Goal: Task Accomplishment & Management: Use online tool/utility

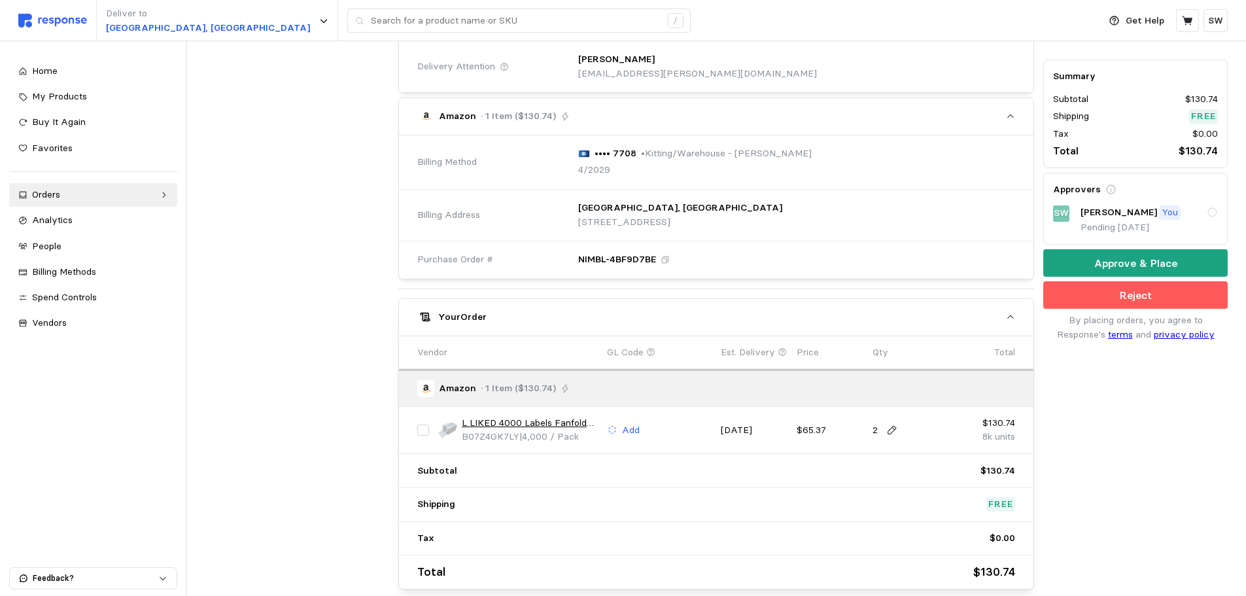
scroll to position [394, 0]
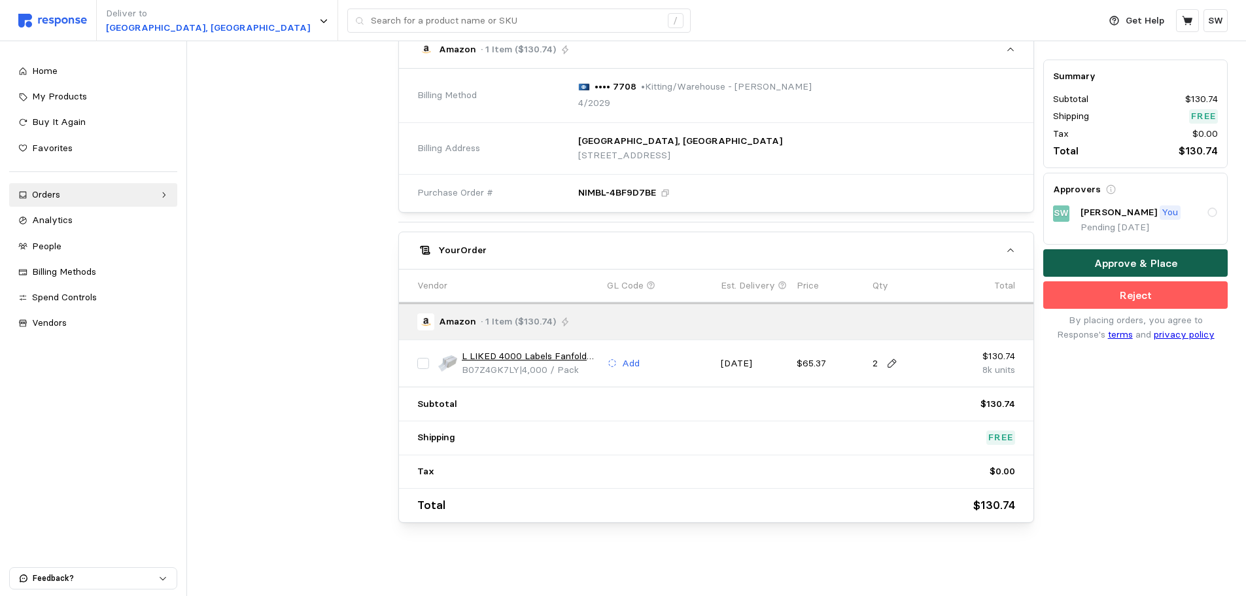
click at [1119, 269] on p "Approve & Place" at bounding box center [1135, 263] width 83 height 16
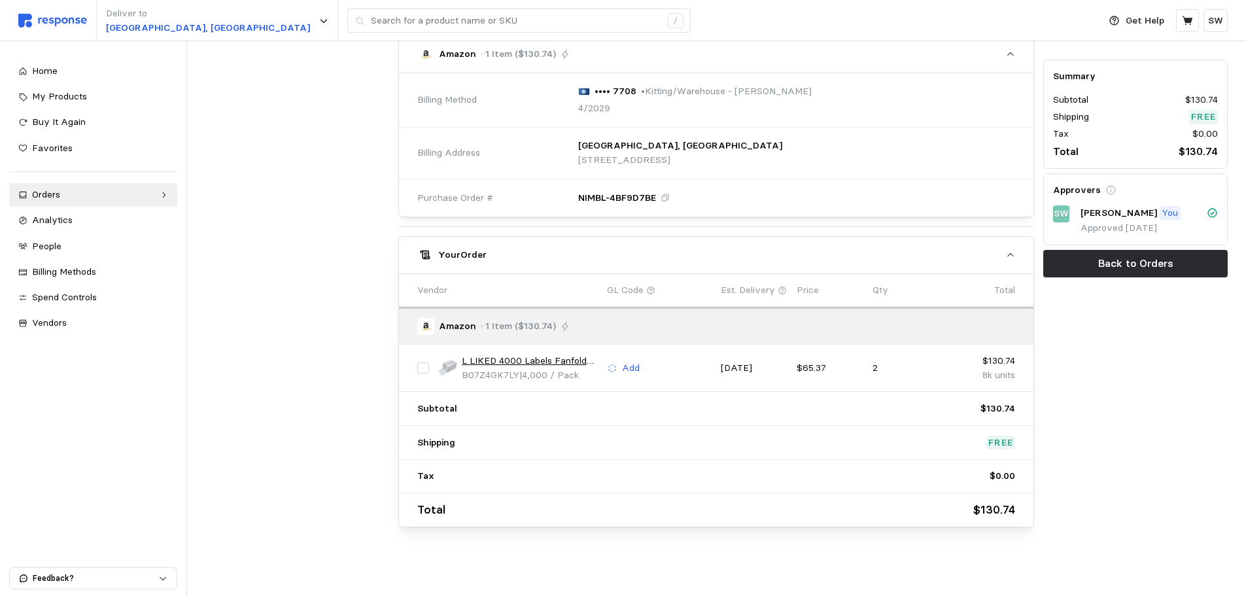
scroll to position [0, 0]
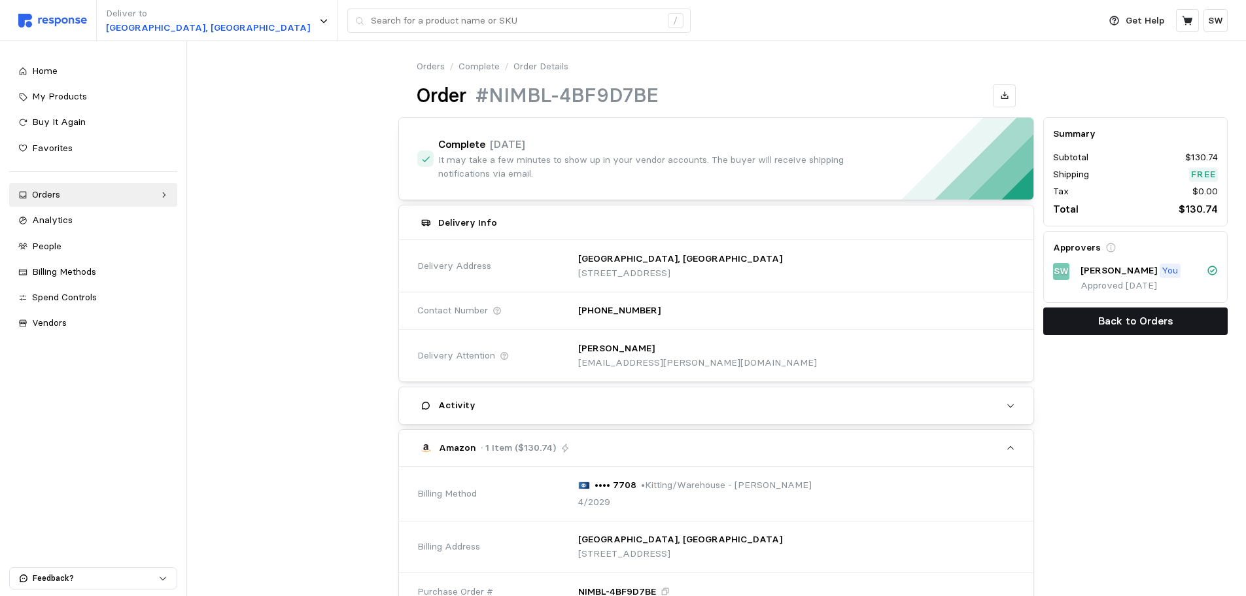
click at [1090, 311] on button "Back to Orders" at bounding box center [1135, 320] width 184 height 27
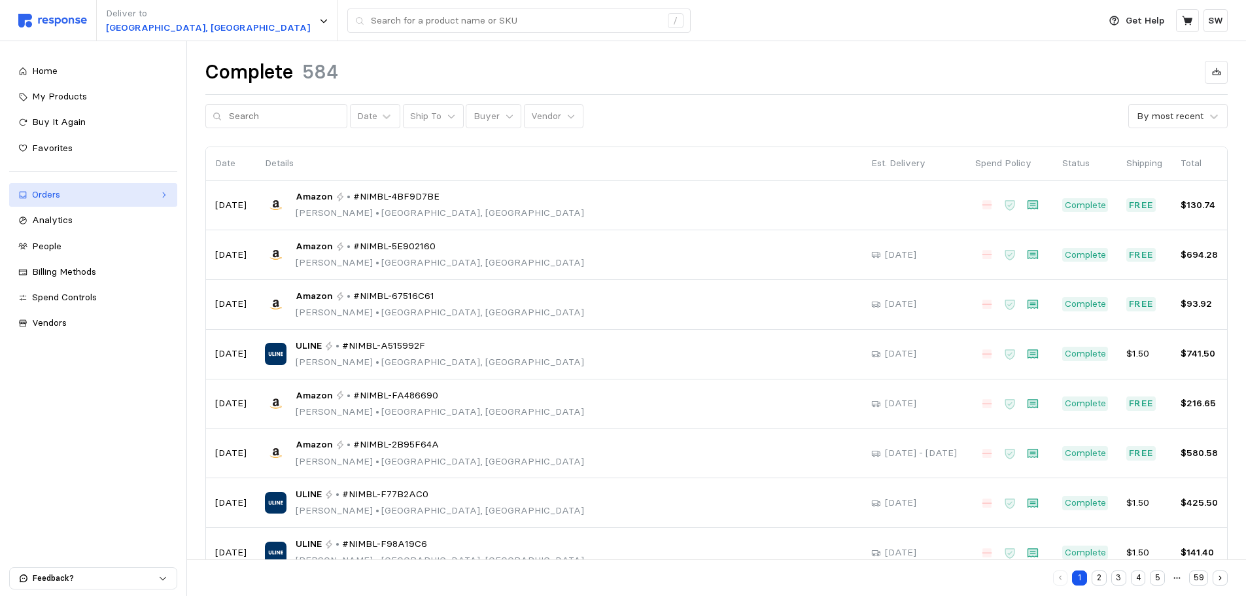
click at [69, 196] on div "Orders" at bounding box center [93, 195] width 122 height 14
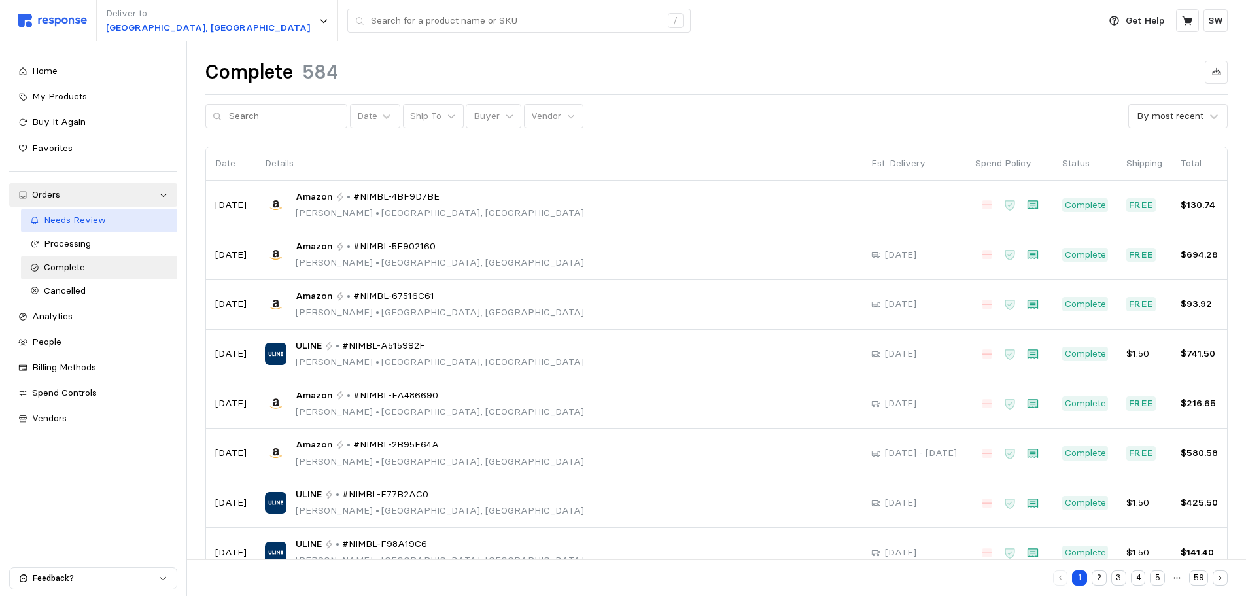
click at [83, 222] on span "Needs Review" at bounding box center [75, 220] width 62 height 12
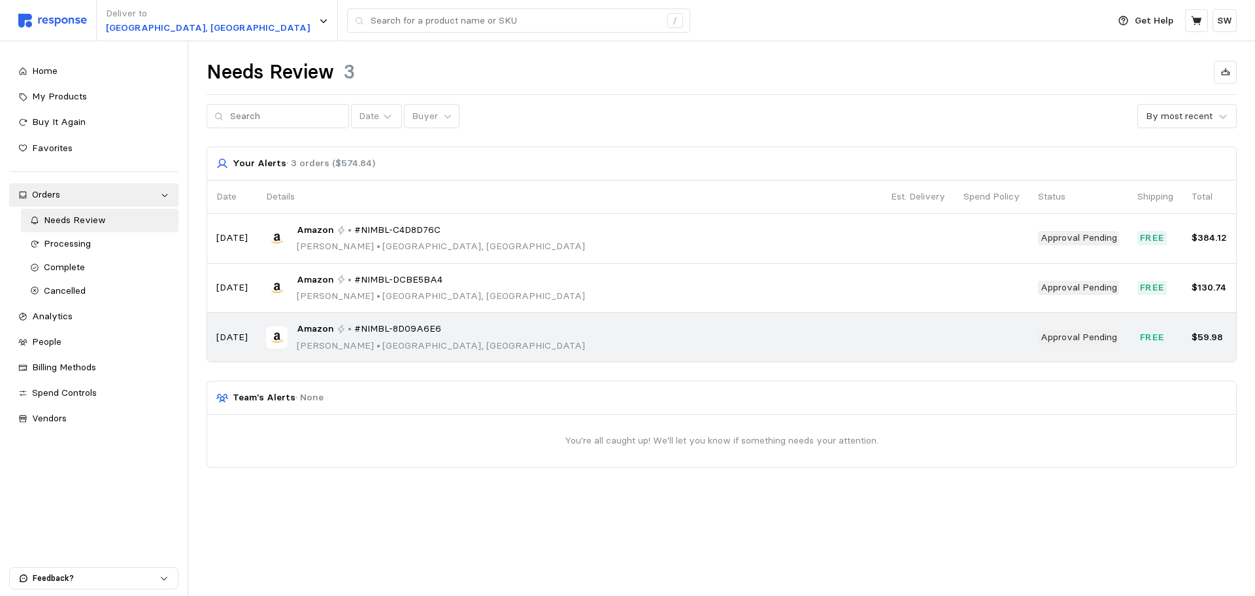
click at [746, 347] on div "Amazon • #NIMBL-8D09A6E6 [PERSON_NAME] • [GEOGRAPHIC_DATA], [GEOGRAPHIC_DATA]" at bounding box center [569, 337] width 607 height 31
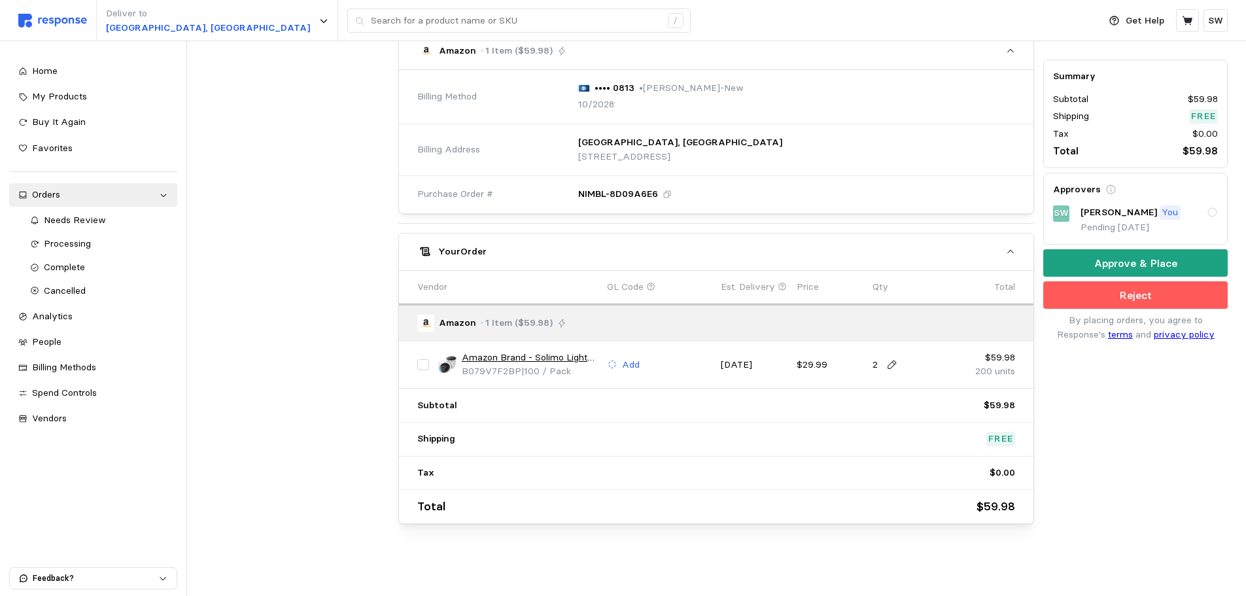
scroll to position [394, 0]
click at [1088, 267] on button "Approve & Place" at bounding box center [1135, 263] width 184 height 27
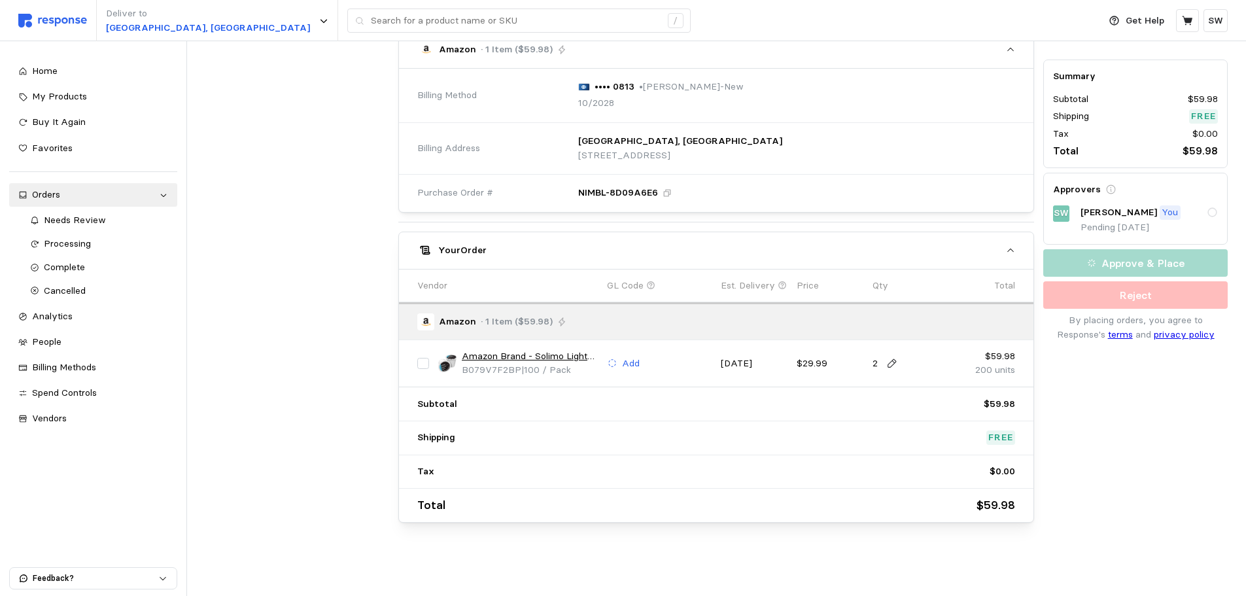
scroll to position [0, 0]
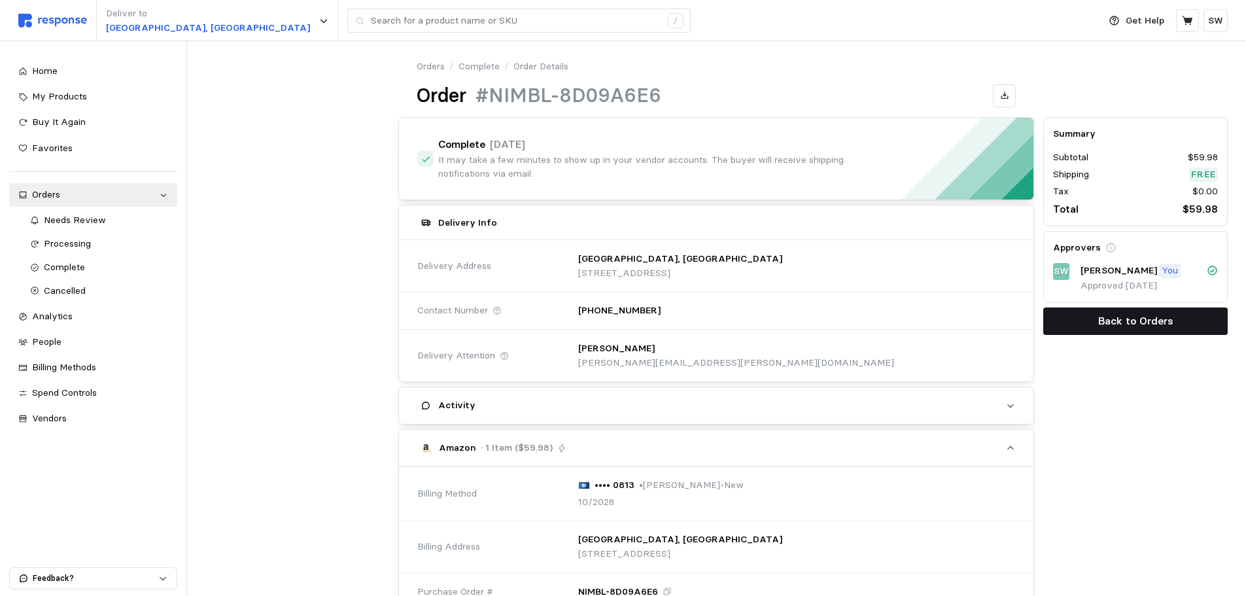
click at [1170, 320] on p "Back to Orders" at bounding box center [1135, 321] width 75 height 16
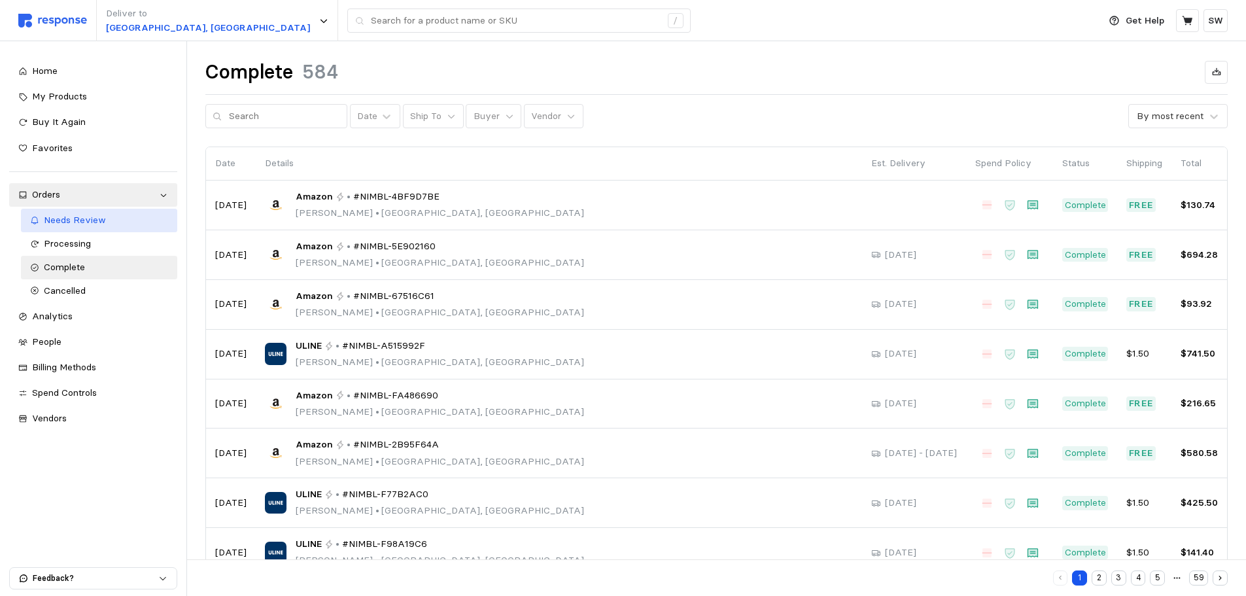
click at [82, 218] on span "Needs Review" at bounding box center [75, 220] width 62 height 12
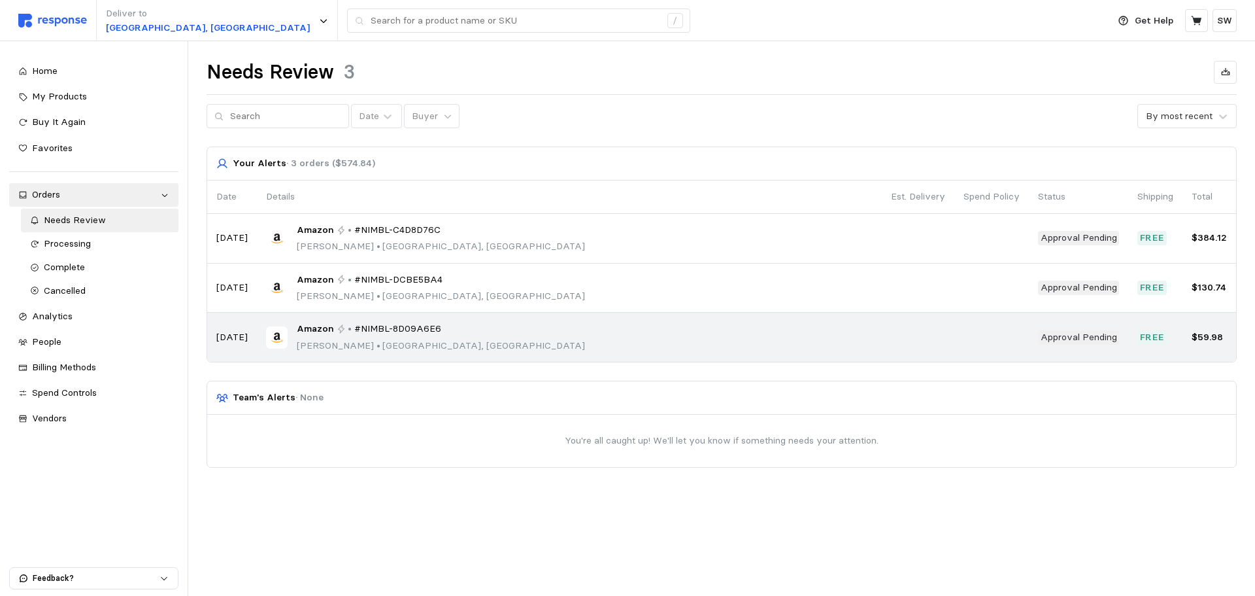
click at [505, 317] on td "Amazon • #NIMBL-8D09A6E6 [PERSON_NAME] • [GEOGRAPHIC_DATA], [GEOGRAPHIC_DATA]" at bounding box center [569, 337] width 625 height 49
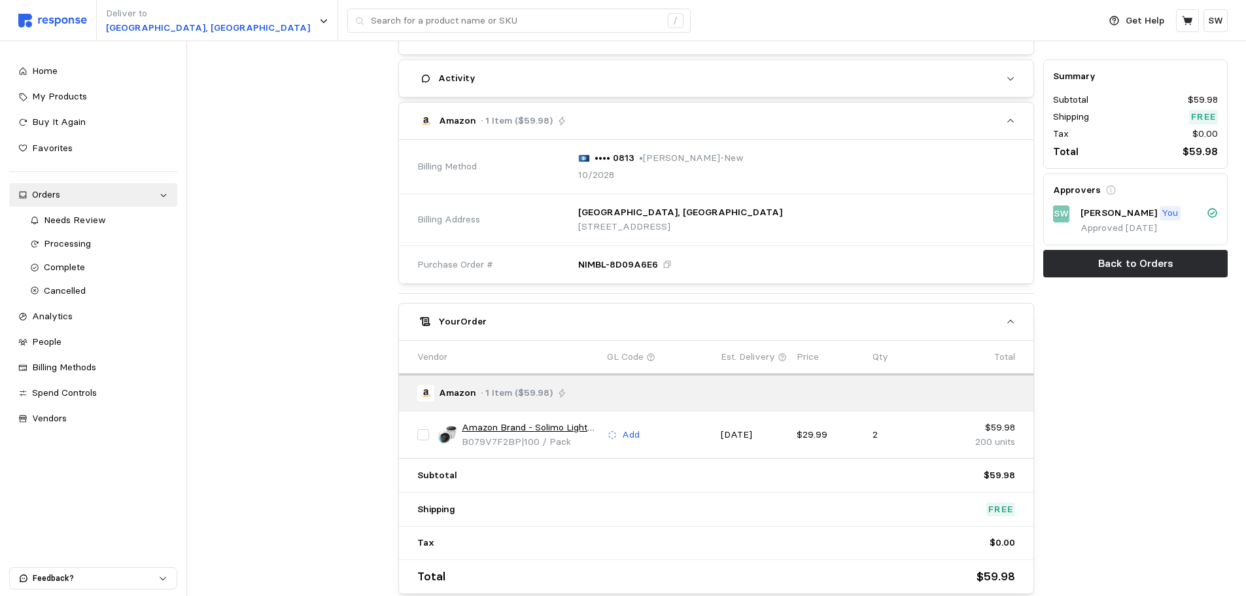
scroll to position [398, 0]
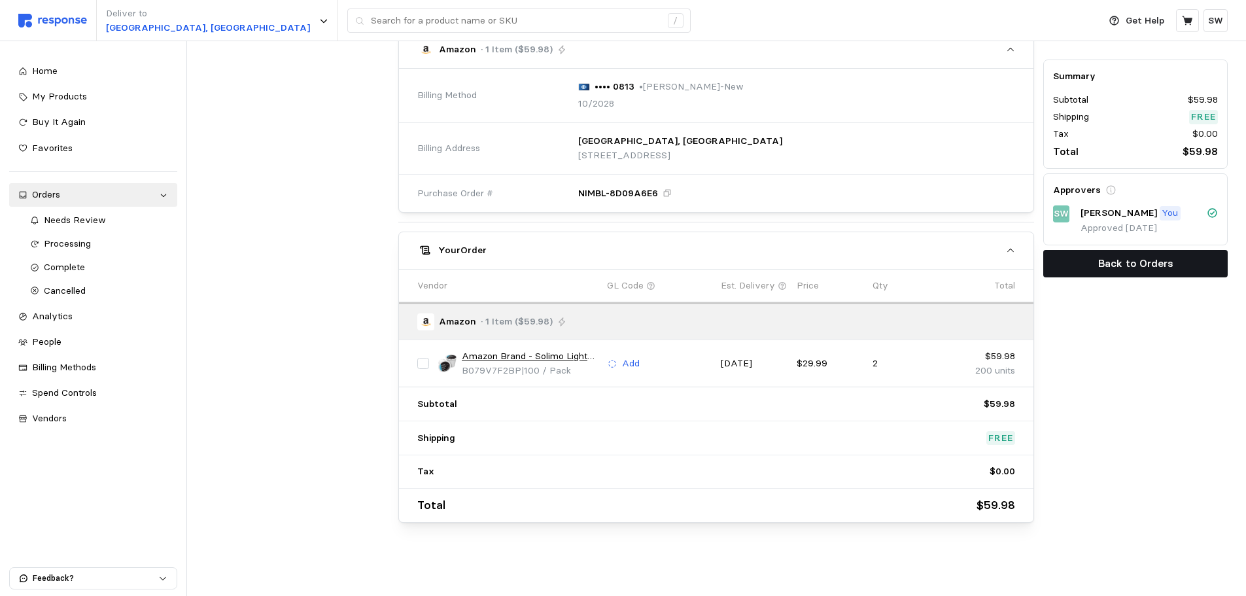
click at [1085, 255] on button "Back to Orders" at bounding box center [1135, 263] width 184 height 27
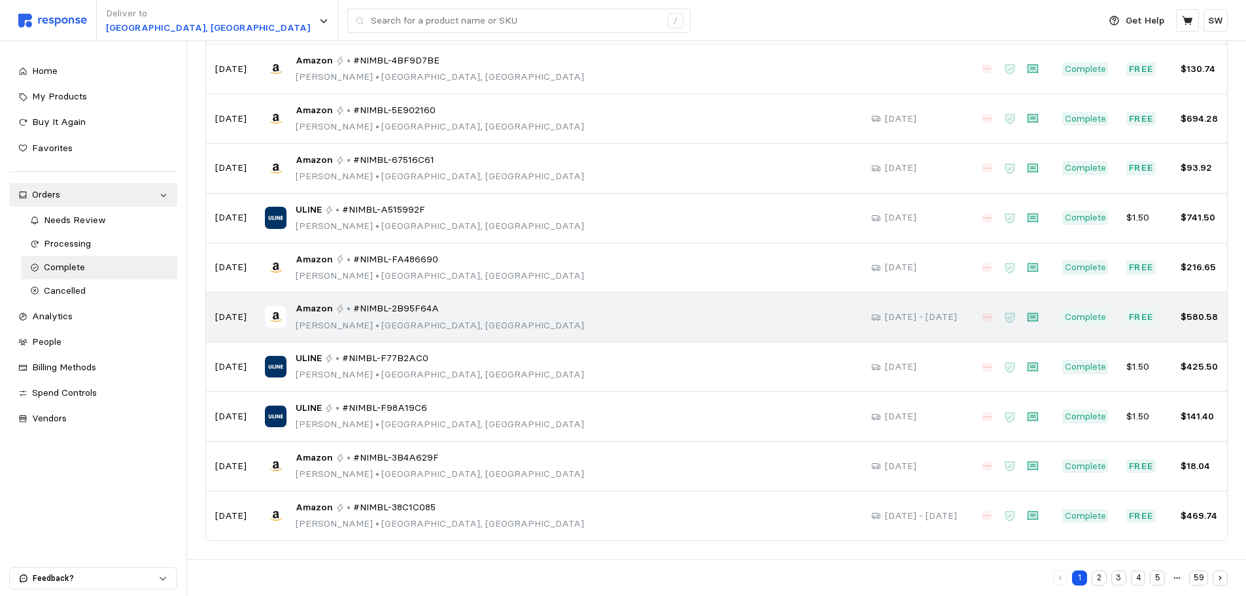
scroll to position [136, 0]
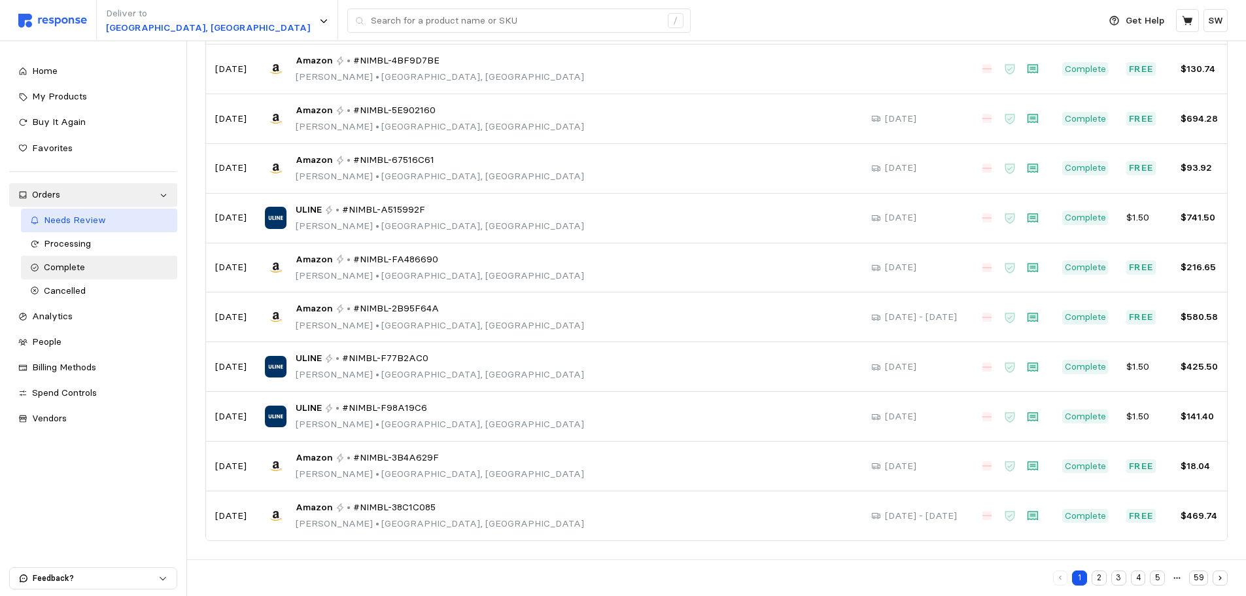
click at [68, 218] on span "Needs Review" at bounding box center [75, 220] width 62 height 12
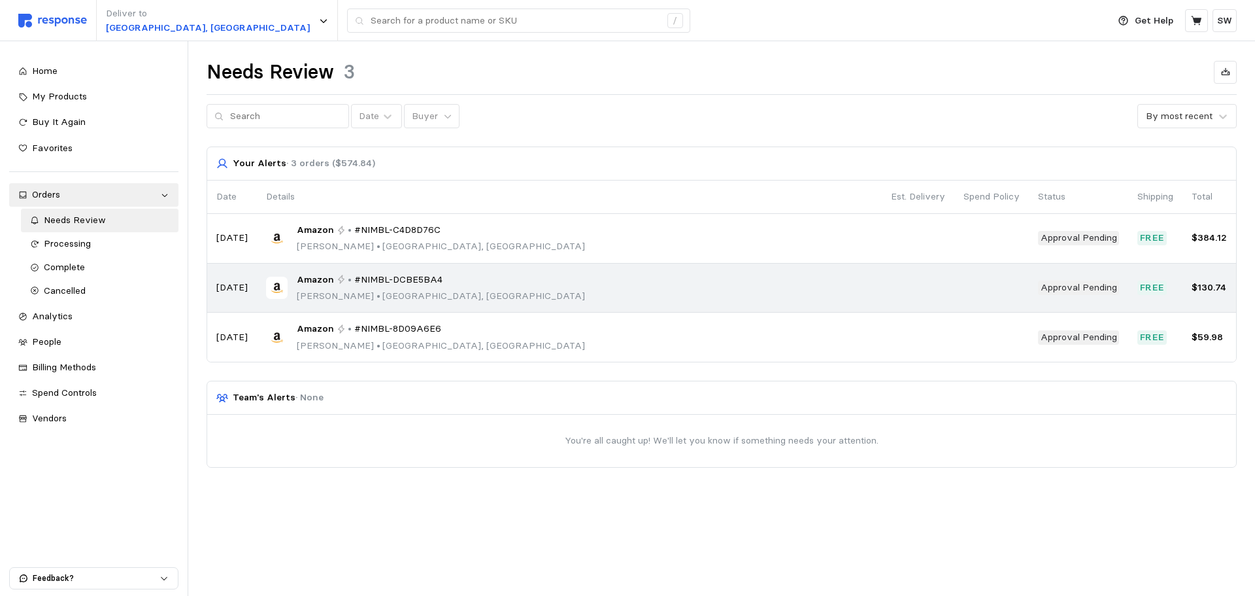
click at [367, 286] on span "#NIMBL-DCBE5BA4" at bounding box center [398, 280] width 88 height 14
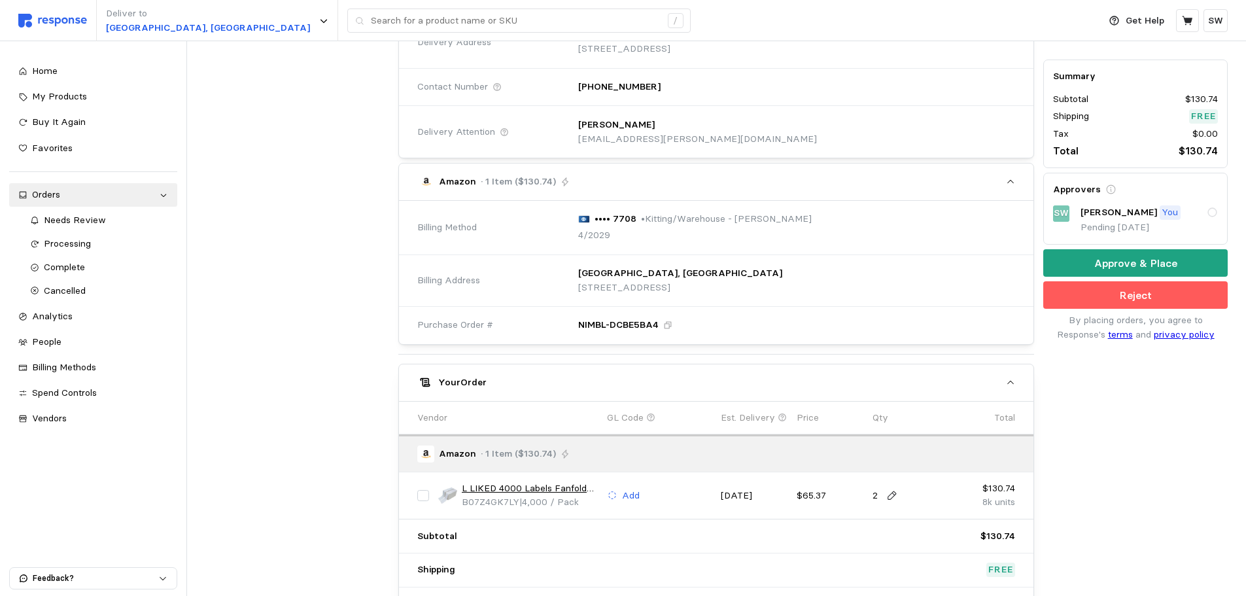
scroll to position [394, 0]
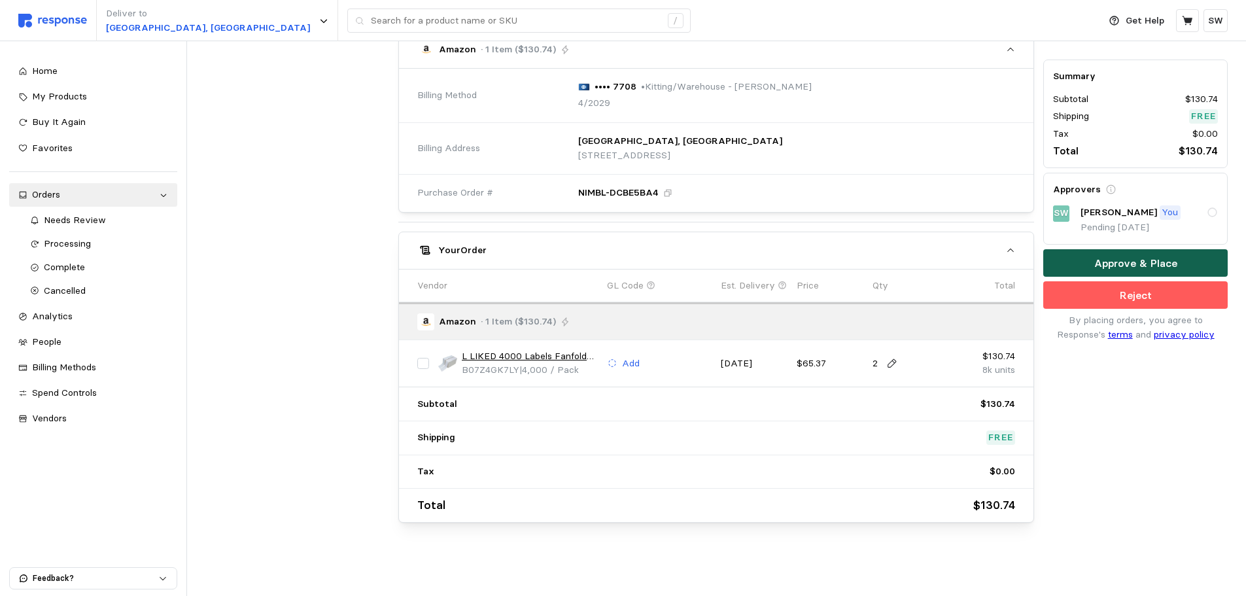
click at [1074, 262] on button "Approve & Place" at bounding box center [1135, 263] width 184 height 27
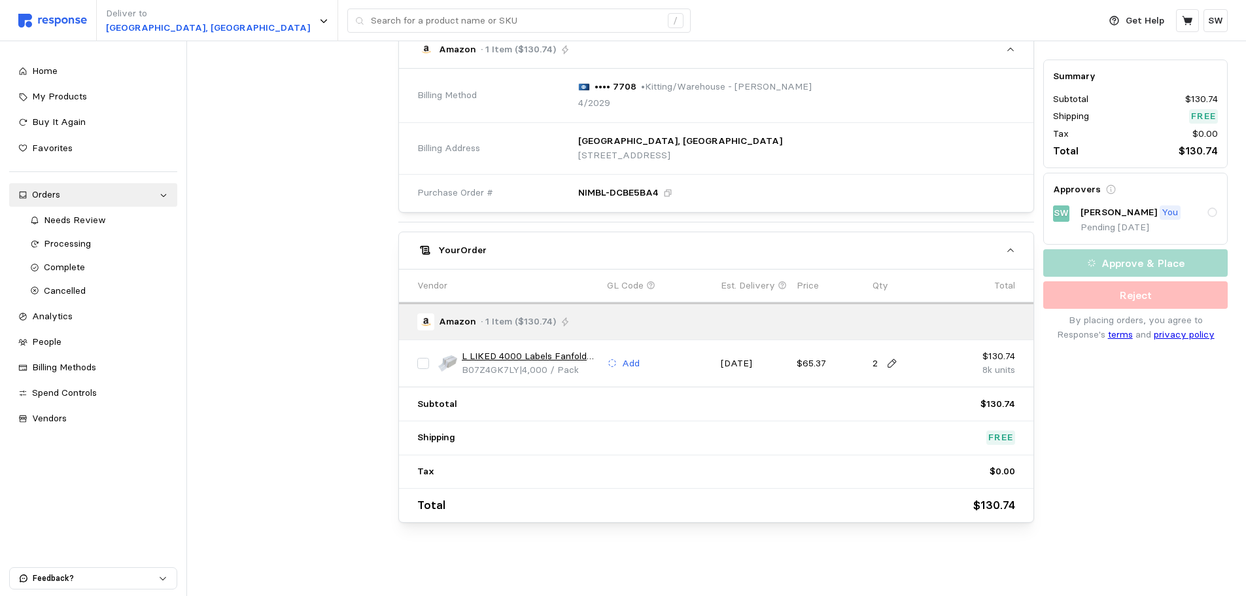
scroll to position [0, 0]
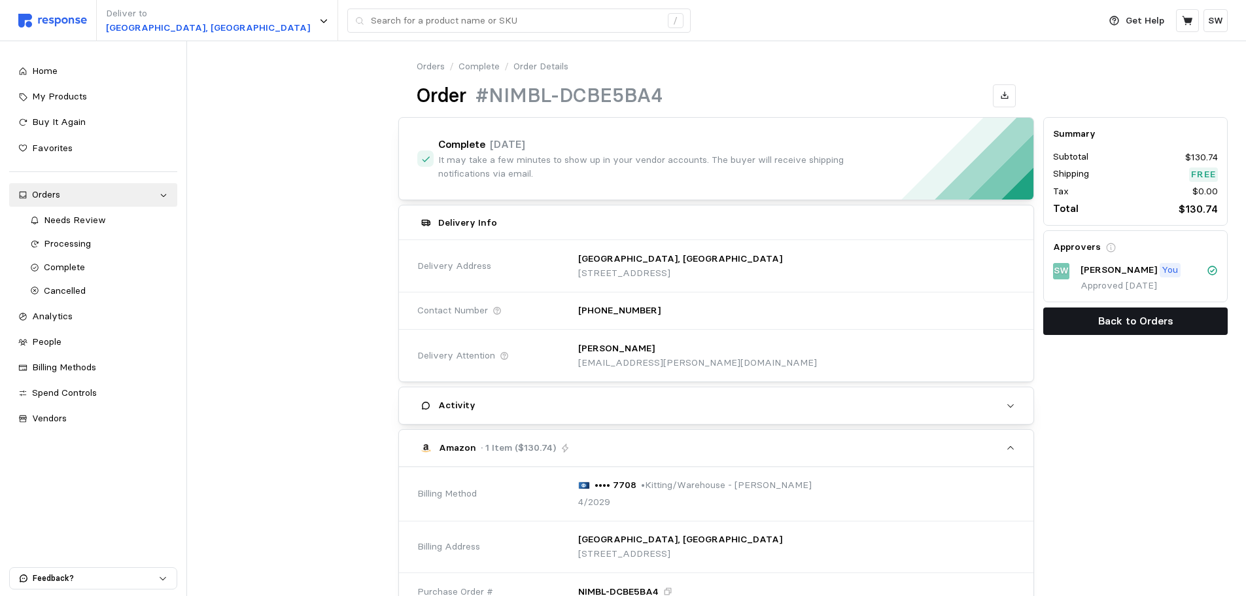
click at [1084, 328] on button "Back to Orders" at bounding box center [1135, 320] width 184 height 27
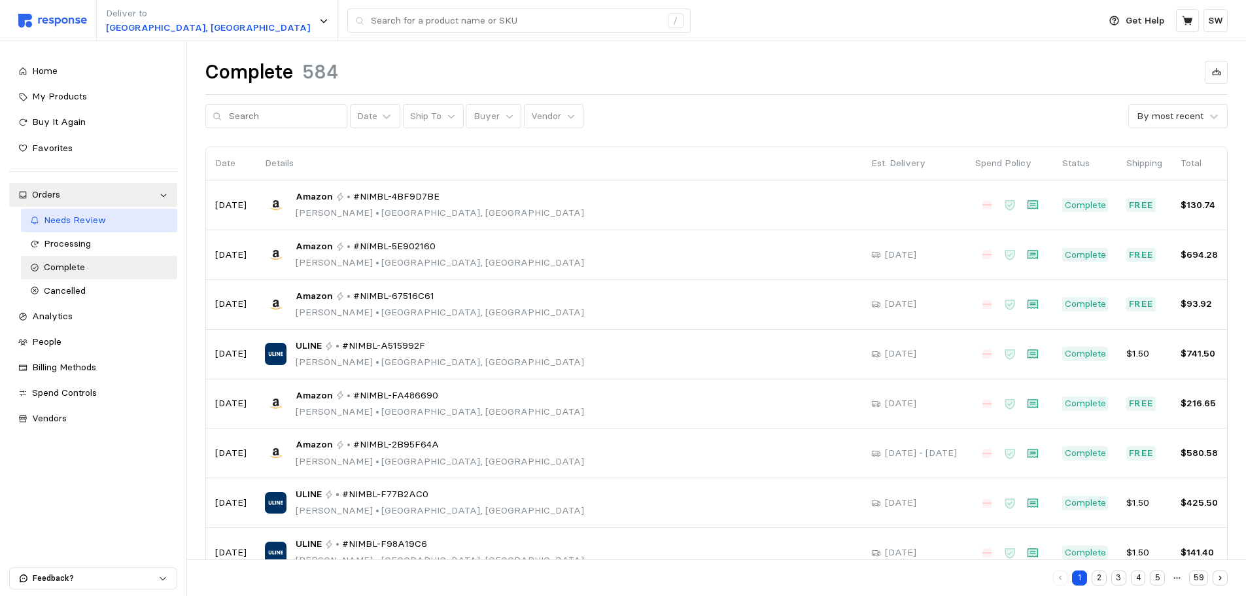
click at [103, 217] on span "Needs Review" at bounding box center [75, 220] width 62 height 12
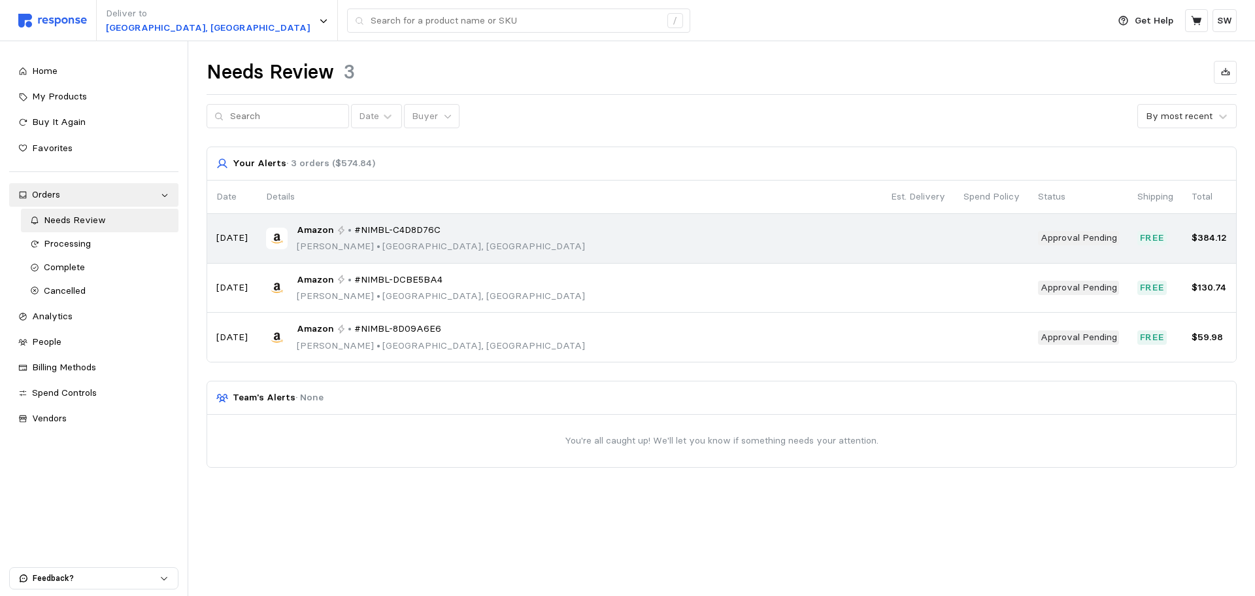
click at [454, 250] on div "Amazon • #NIMBL-C4D8D76C [PERSON_NAME] • [GEOGRAPHIC_DATA], [GEOGRAPHIC_DATA]" at bounding box center [569, 238] width 607 height 31
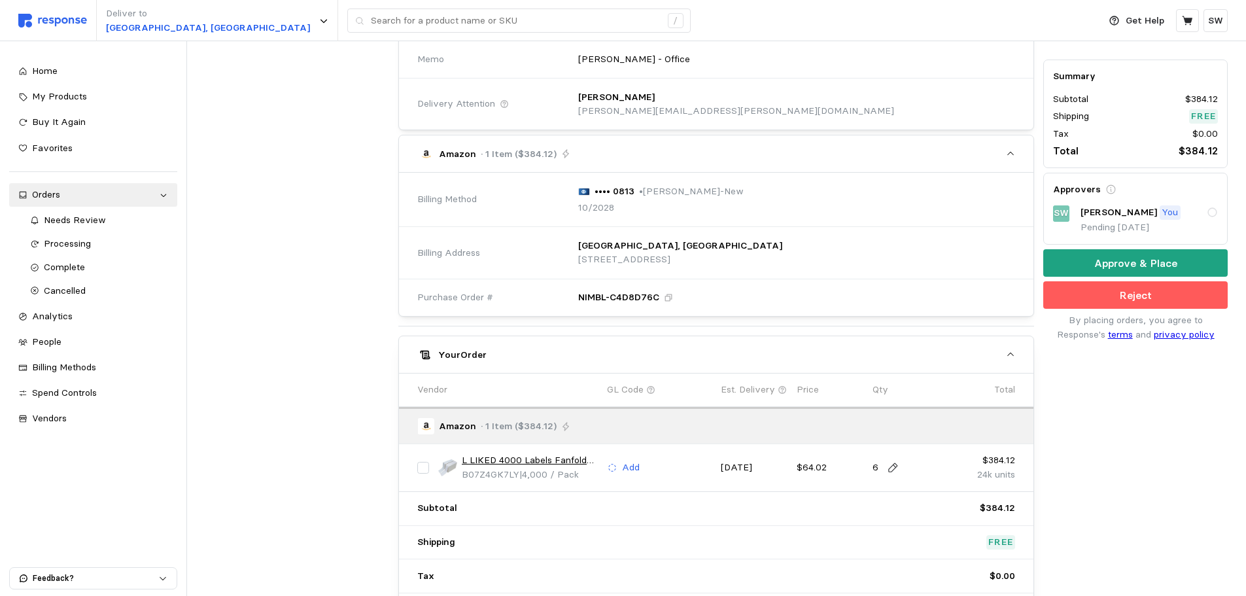
scroll to position [432, 0]
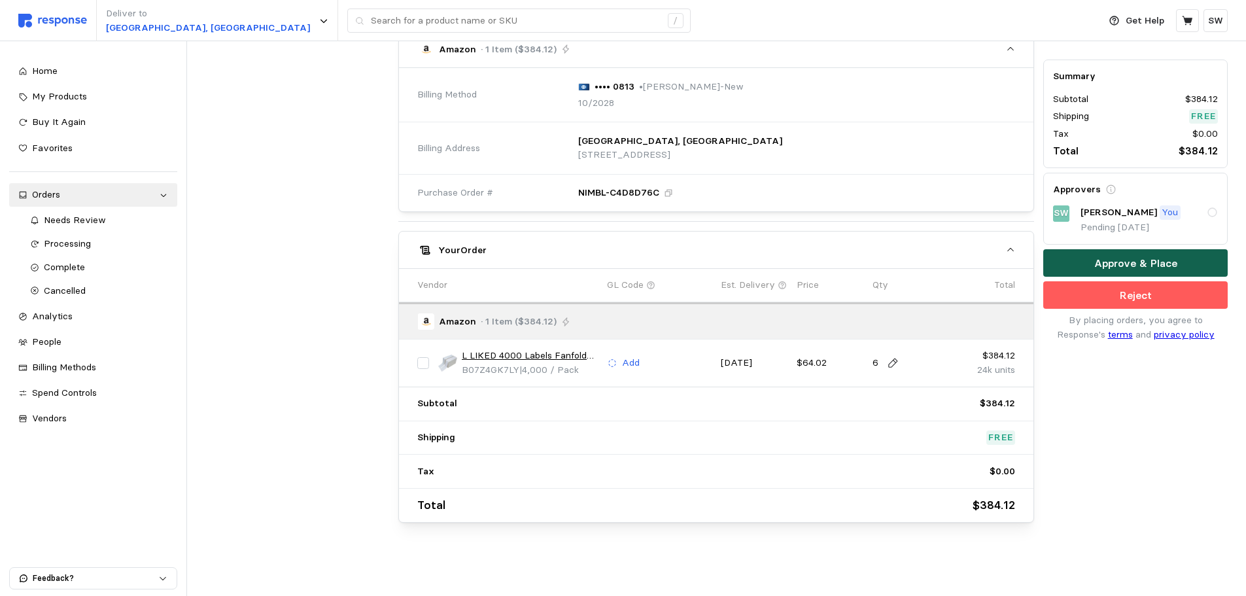
click at [1130, 260] on p "Approve & Place" at bounding box center [1135, 263] width 83 height 16
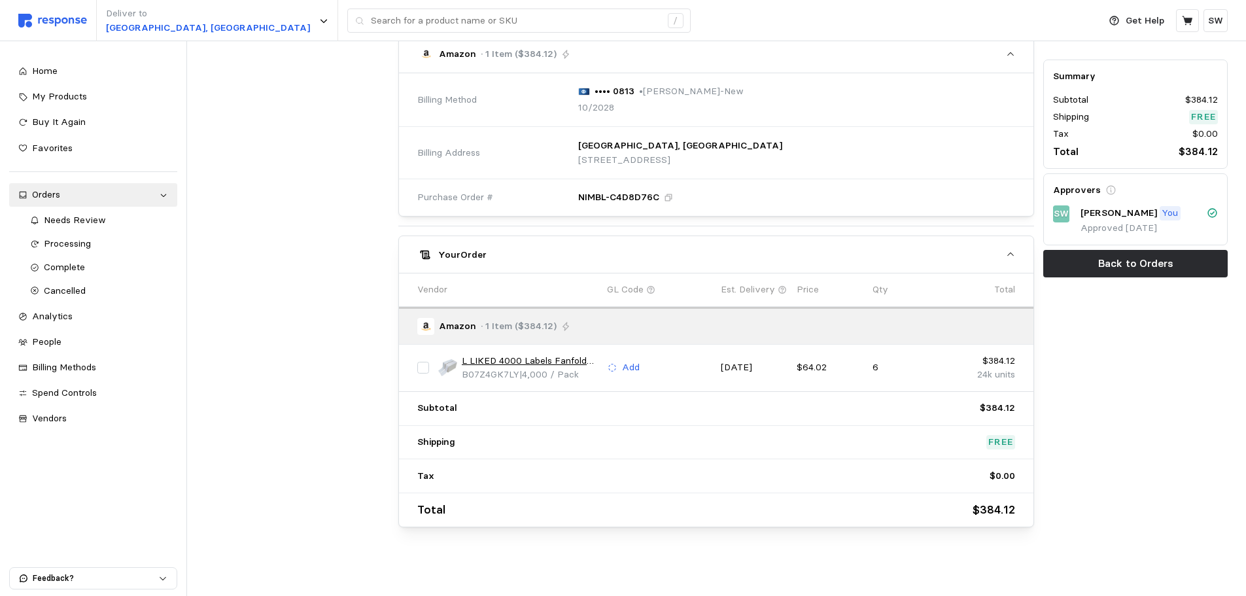
scroll to position [0, 0]
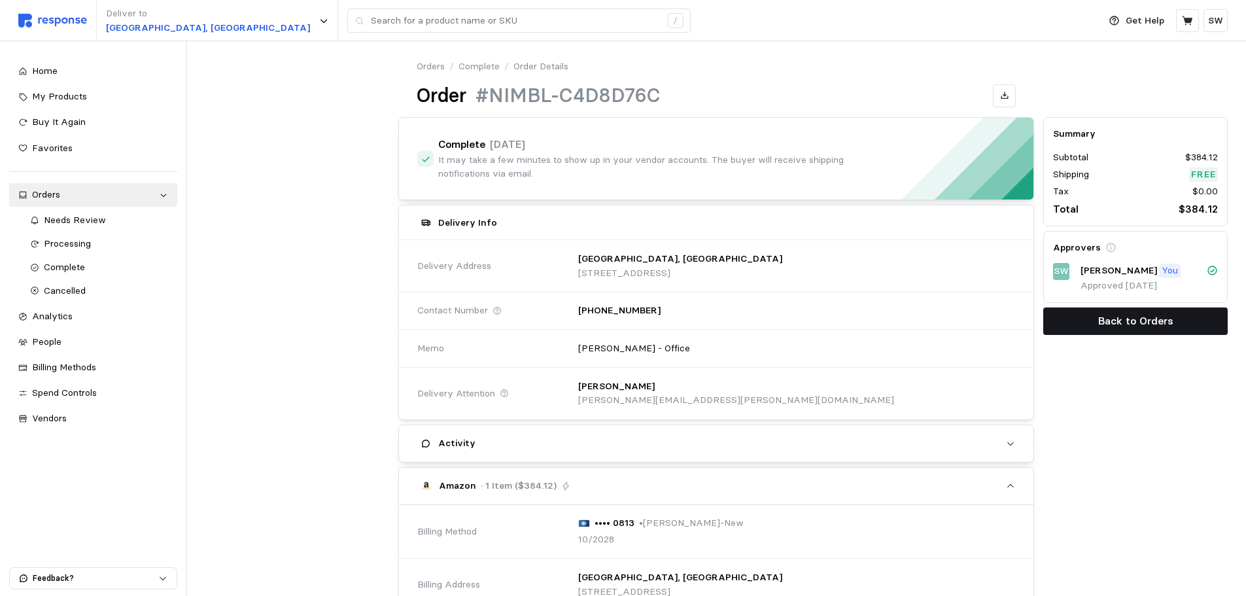
click at [1077, 315] on button "Back to Orders" at bounding box center [1135, 320] width 184 height 27
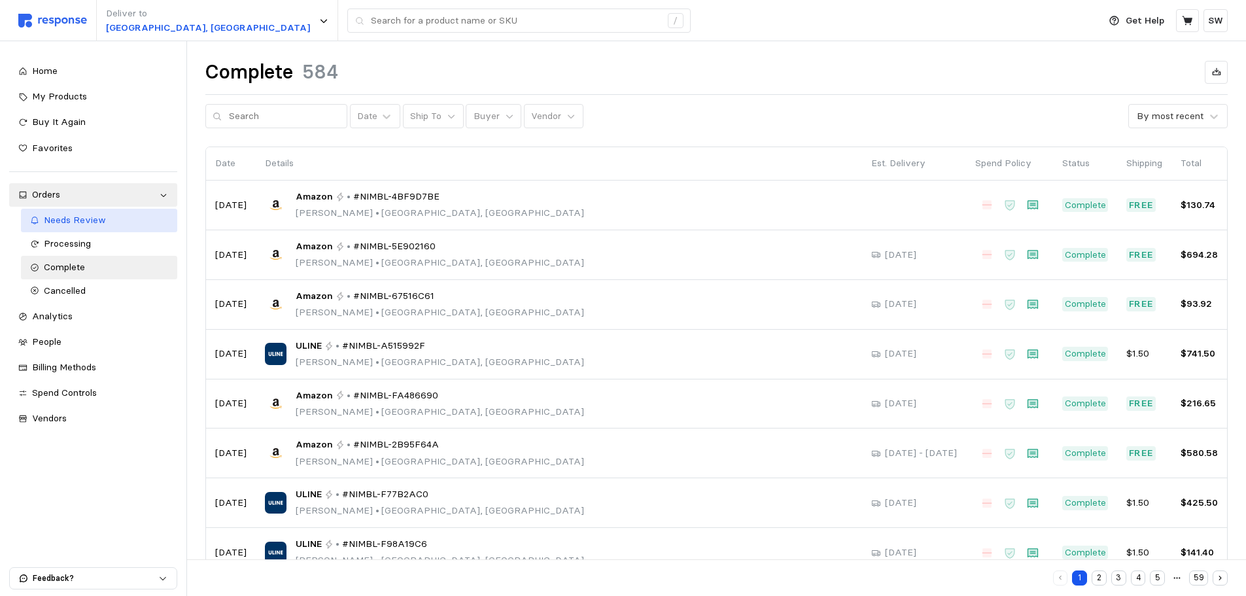
click at [104, 213] on link "Needs Review" at bounding box center [99, 221] width 156 height 24
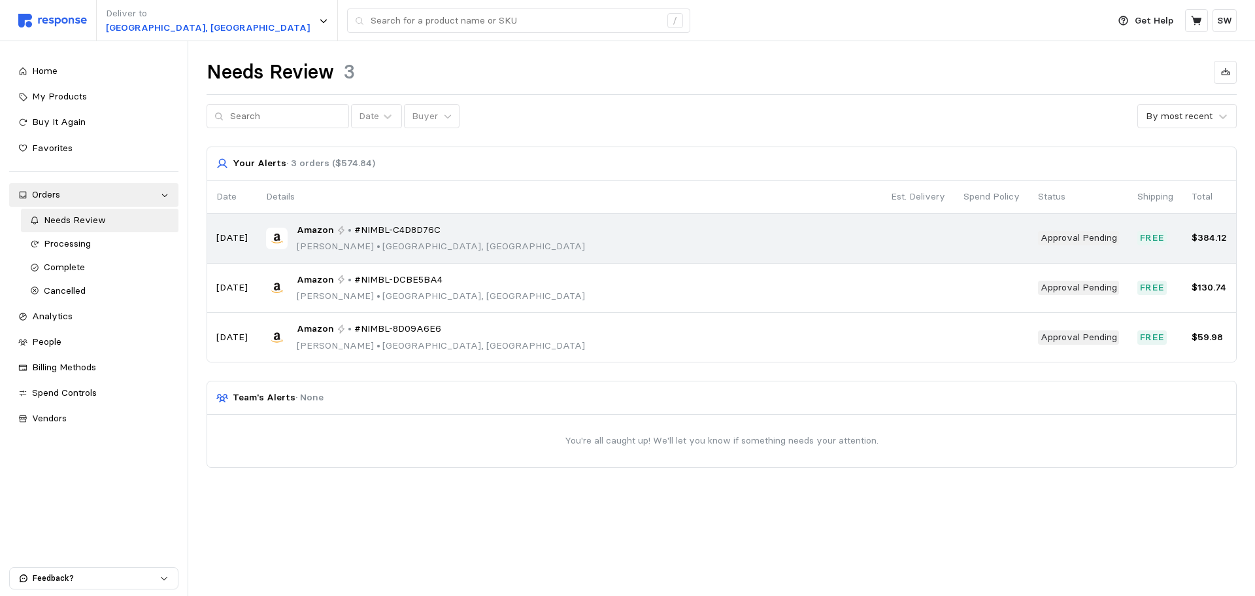
click at [566, 252] on div "Amazon • #NIMBL-C4D8D76C [PERSON_NAME] • [GEOGRAPHIC_DATA], [GEOGRAPHIC_DATA]" at bounding box center [569, 238] width 607 height 31
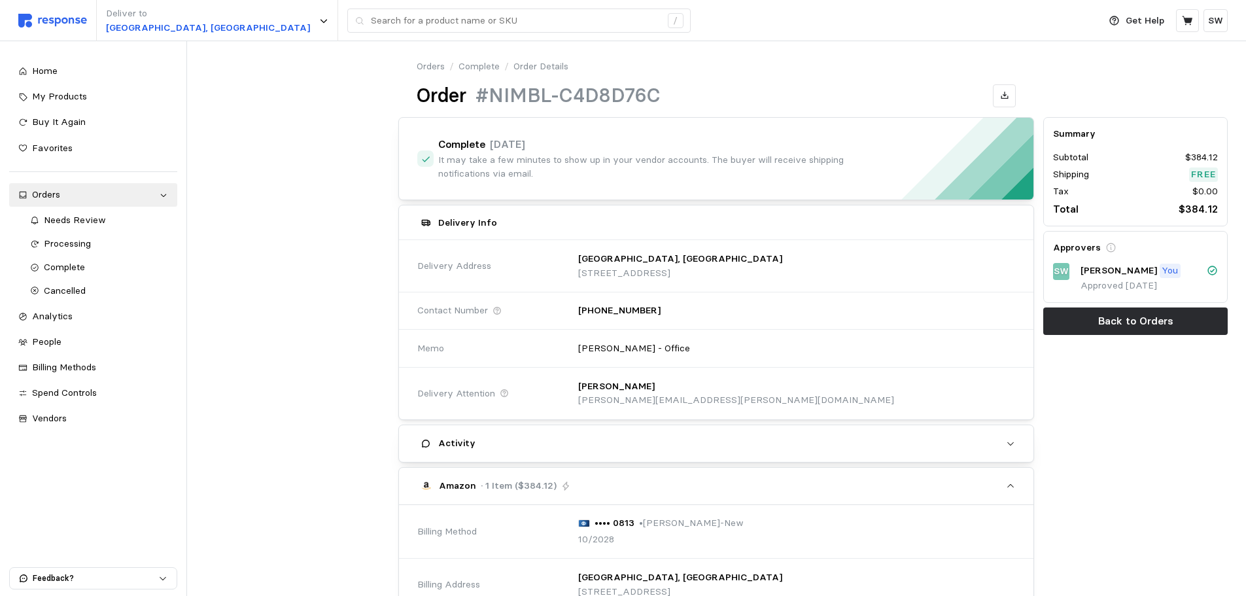
scroll to position [262, 0]
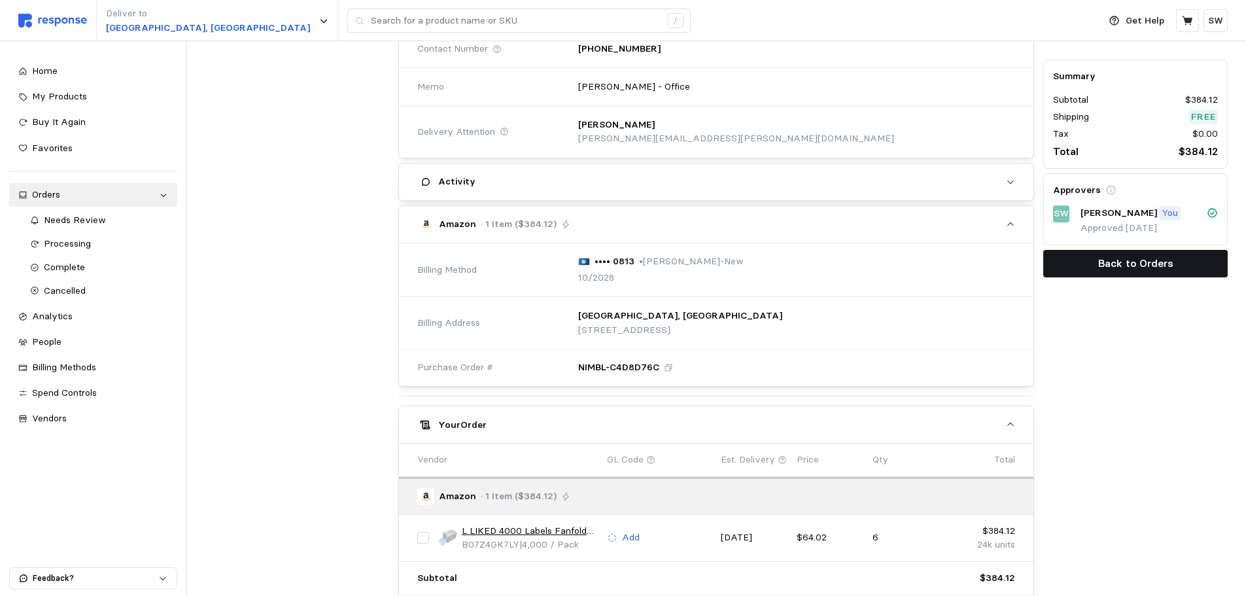
click at [1124, 266] on p "Back to Orders" at bounding box center [1135, 263] width 75 height 16
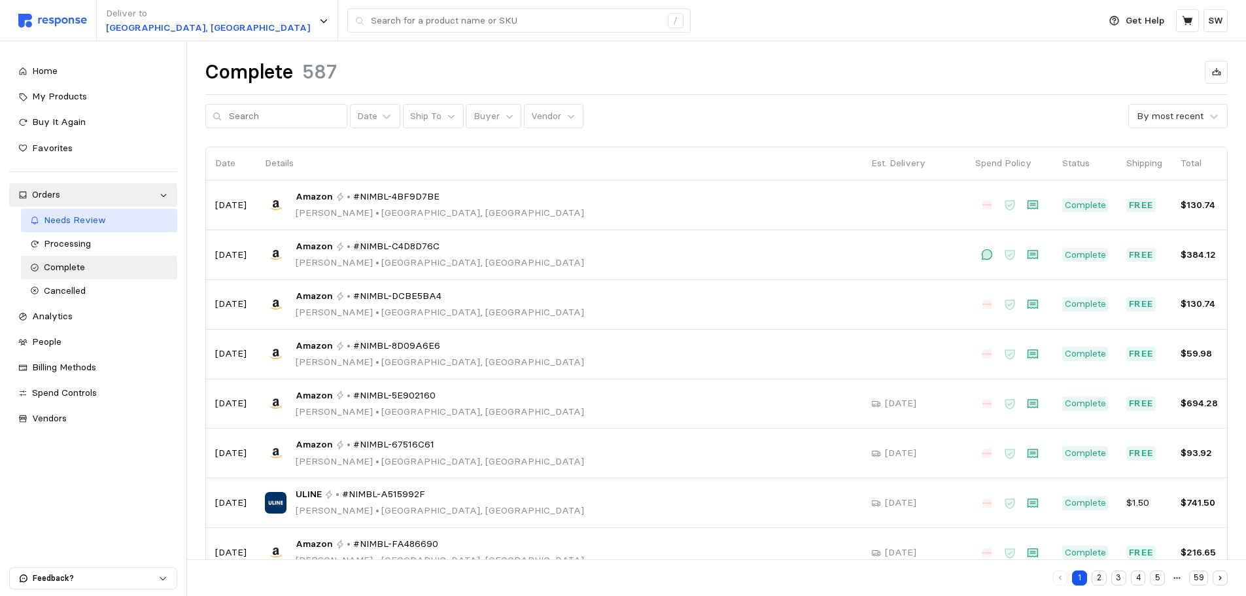
click at [78, 225] on span "Needs Review" at bounding box center [75, 220] width 62 height 12
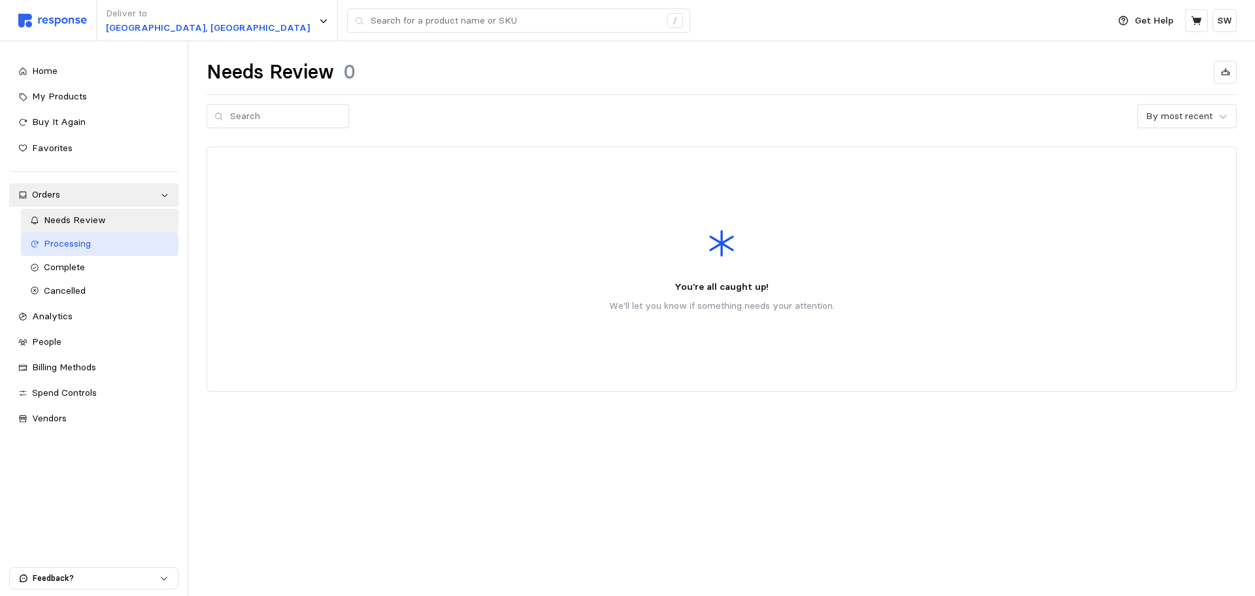
click at [92, 244] on div "Processing" at bounding box center [107, 244] width 126 height 14
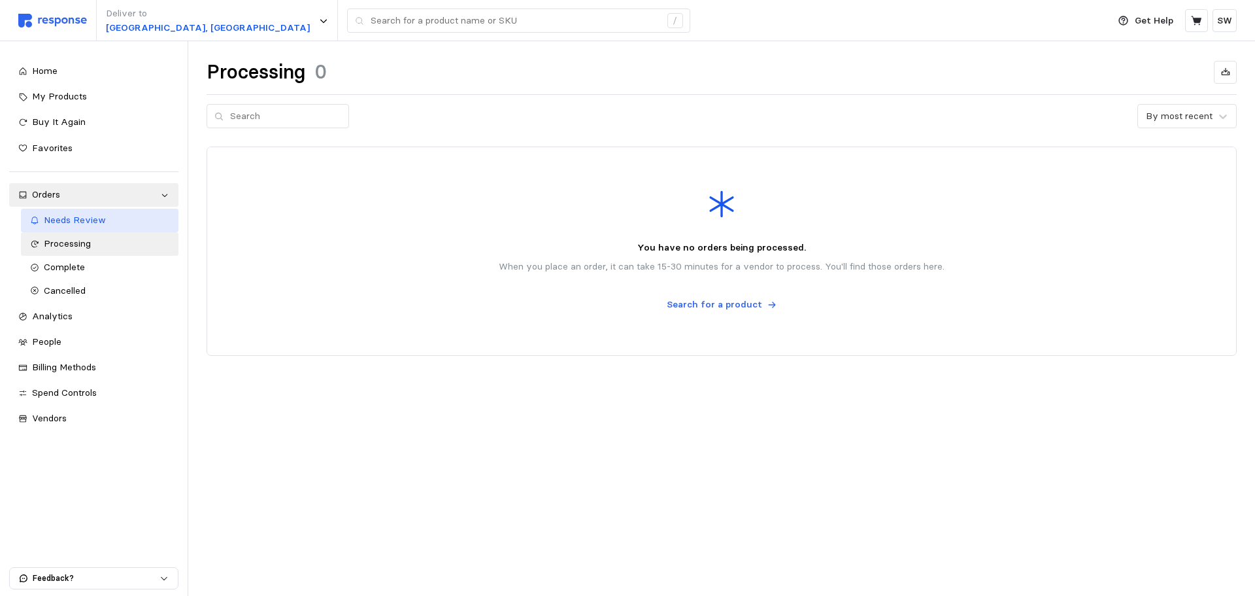
click at [80, 218] on span "Needs Review" at bounding box center [75, 220] width 62 height 12
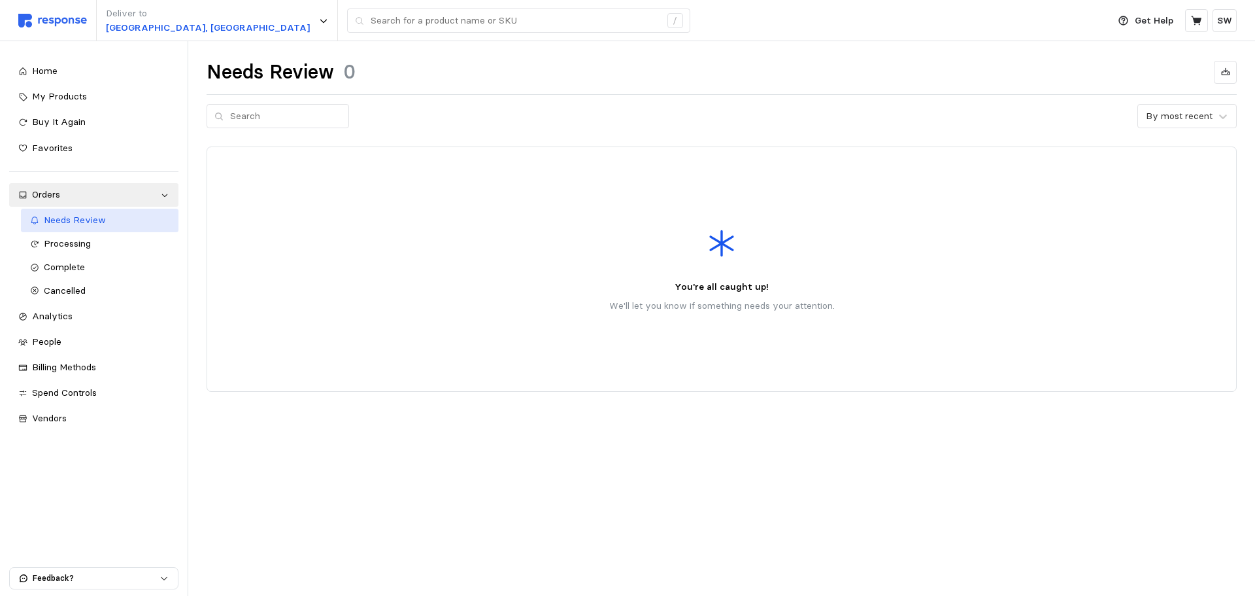
click at [69, 219] on span "Needs Review" at bounding box center [75, 220] width 62 height 12
